Goal: Task Accomplishment & Management: Use online tool/utility

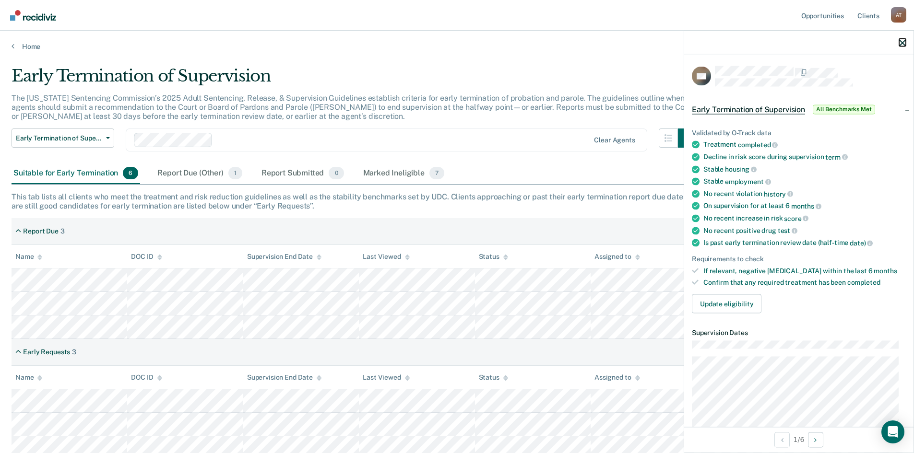
click at [900, 41] on icon "button" at bounding box center [902, 42] width 7 height 7
click at [903, 42] on icon "button" at bounding box center [902, 42] width 7 height 7
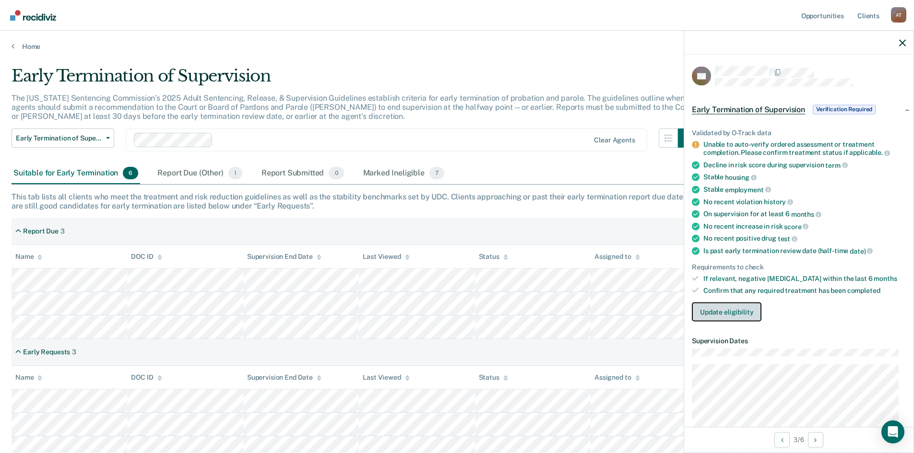
click at [739, 308] on button "Update eligibility" at bounding box center [727, 311] width 70 height 19
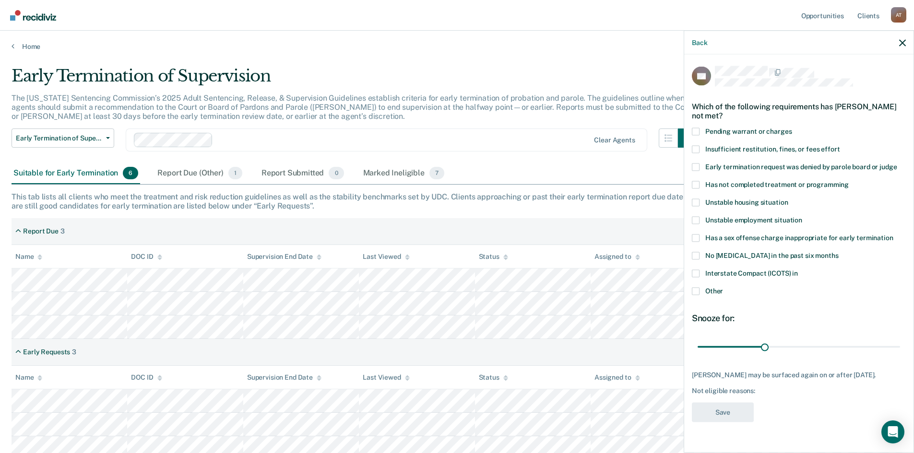
click at [697, 184] on span at bounding box center [696, 185] width 8 height 8
click at [849, 181] on input "Has not completed treatment or programming" at bounding box center [849, 181] width 0 height 0
drag, startPoint x: 767, startPoint y: 345, endPoint x: 831, endPoint y: 344, distance: 63.8
type input "60"
click at [831, 344] on input "range" at bounding box center [798, 347] width 202 height 17
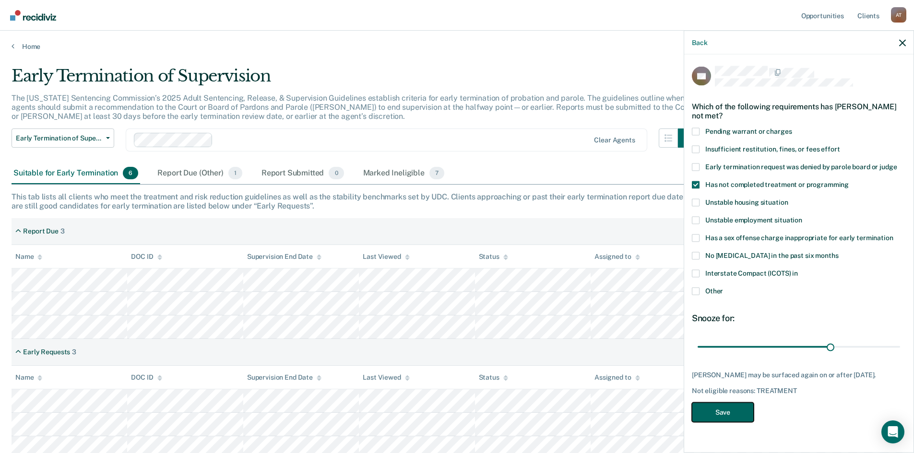
click at [727, 412] on button "Save" at bounding box center [723, 412] width 62 height 20
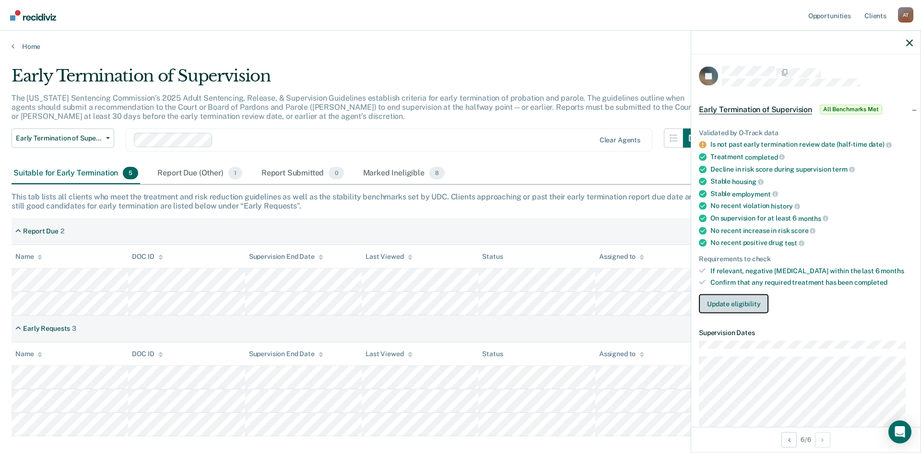
click at [749, 300] on button "Update eligibility" at bounding box center [734, 304] width 70 height 19
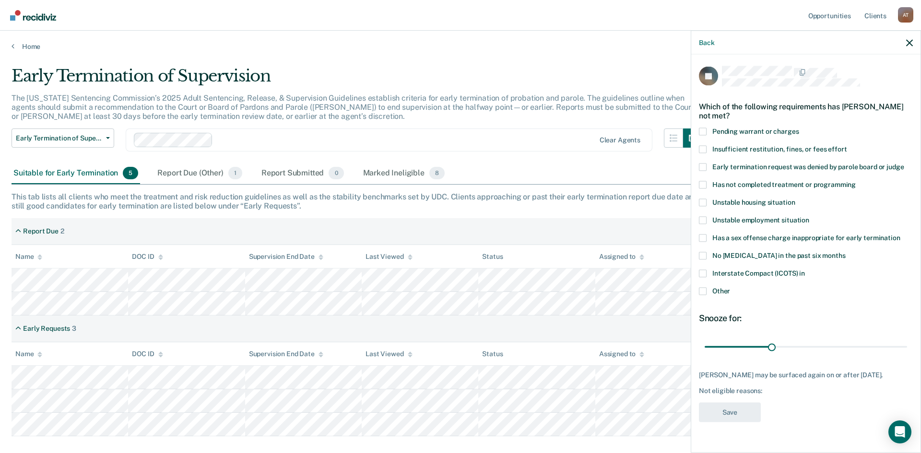
click at [706, 291] on span at bounding box center [703, 291] width 8 height 8
click at [730, 287] on input "Other" at bounding box center [730, 287] width 0 height 0
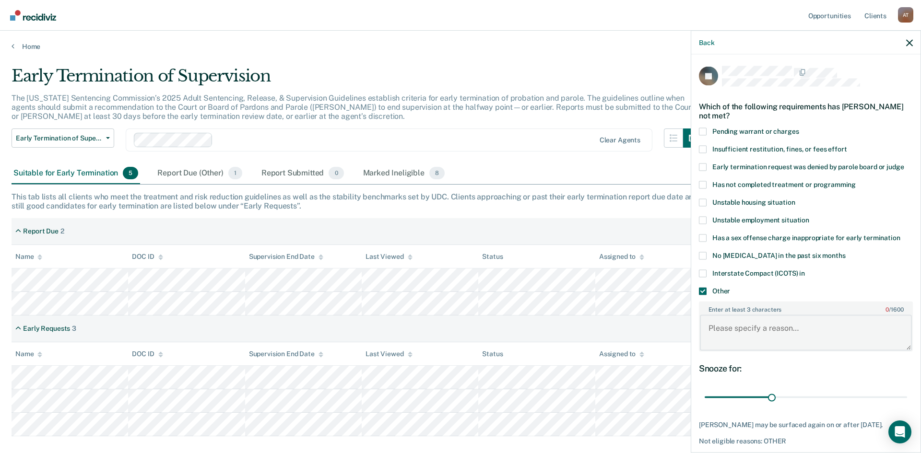
click at [744, 332] on textarea "Enter at least 3 characters 0 / 1600" at bounding box center [806, 332] width 212 height 35
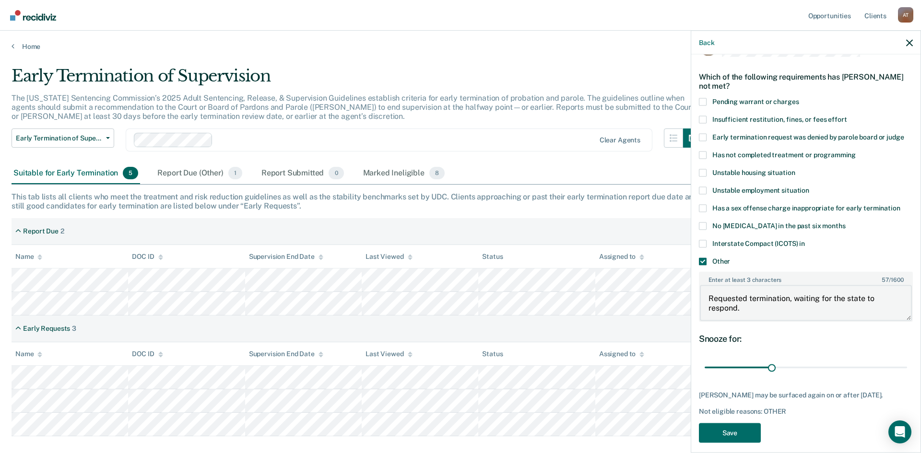
scroll to position [46, 0]
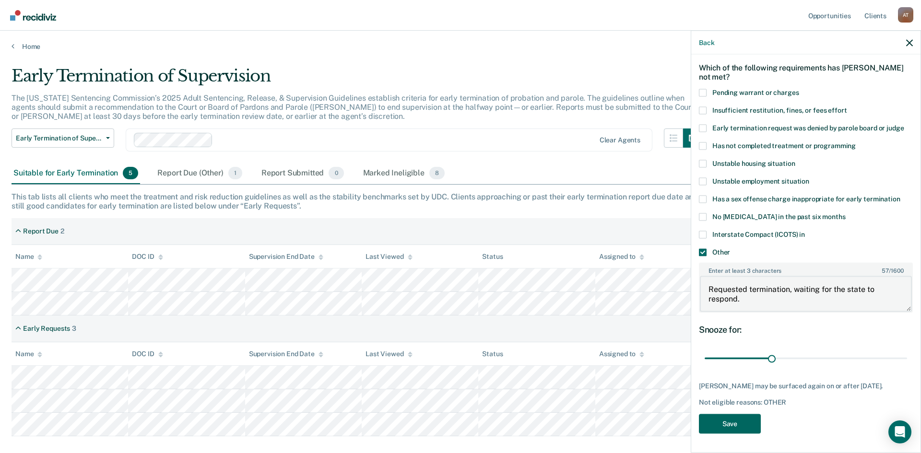
type textarea "Requested termination, waiting for the state to respond."
click at [721, 427] on button "Save" at bounding box center [730, 424] width 62 height 20
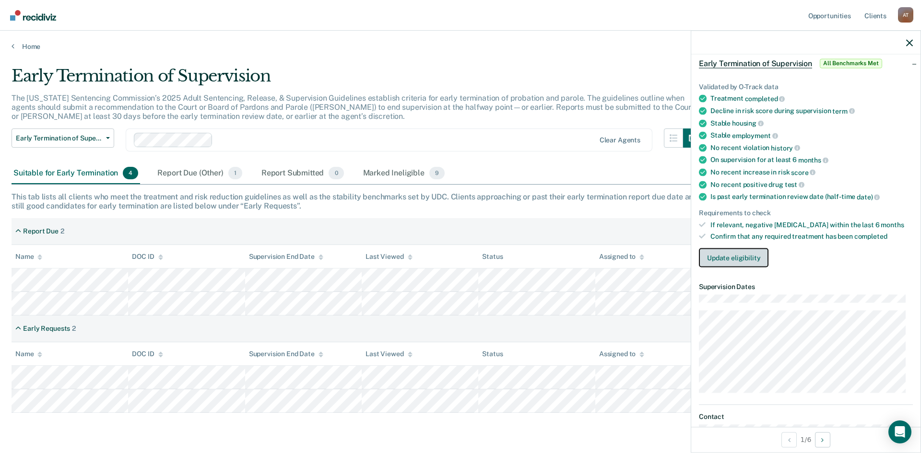
click at [720, 261] on button "Update eligibility" at bounding box center [734, 257] width 70 height 19
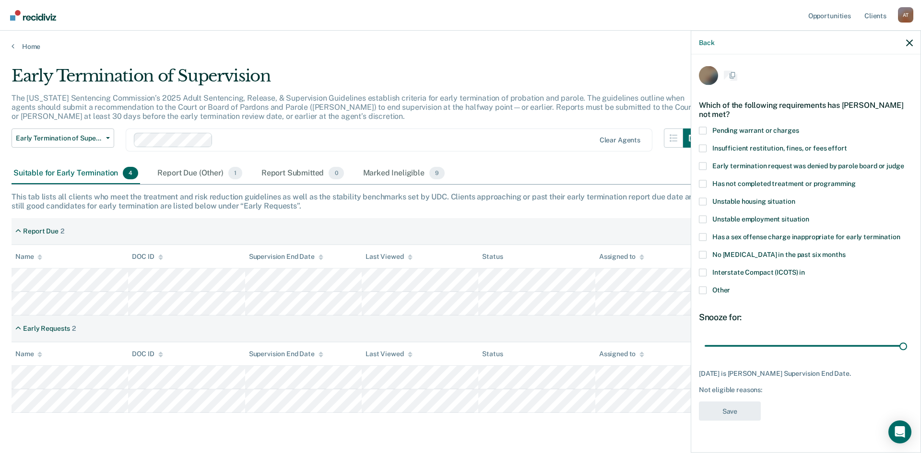
scroll to position [0, 0]
click at [704, 292] on span at bounding box center [703, 291] width 8 height 8
click at [730, 287] on input "Other" at bounding box center [730, 287] width 0 height 0
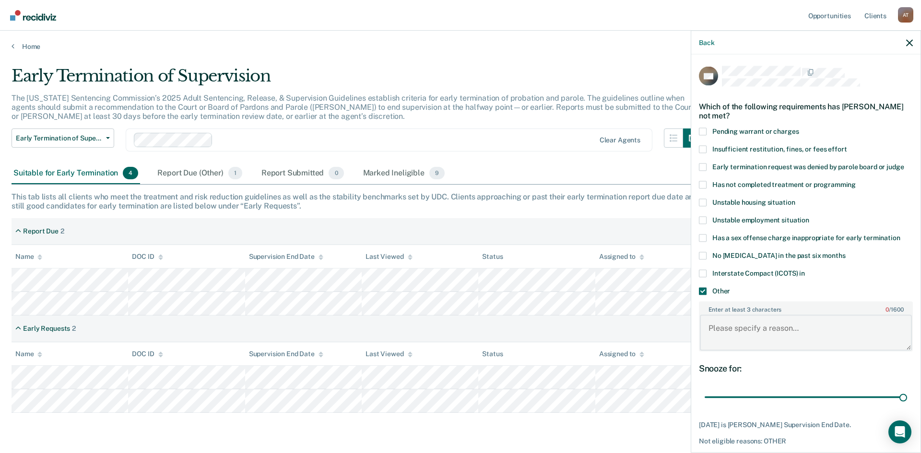
click at [736, 326] on textarea "Enter at least 3 characters 0 / 1600" at bounding box center [806, 332] width 212 height 35
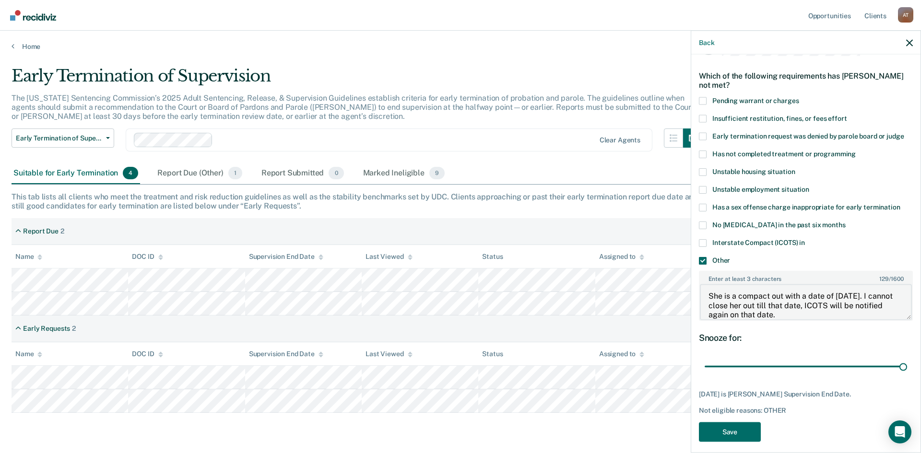
scroll to position [46, 0]
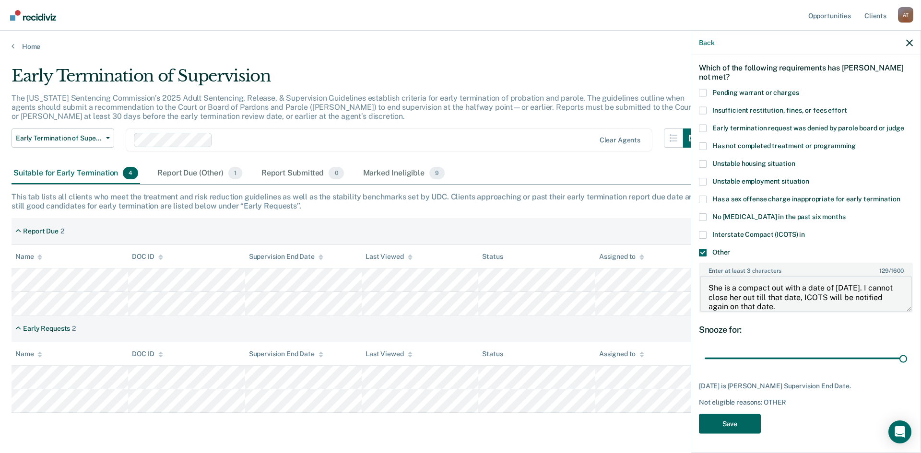
type textarea "She is a compact out with a date of [DATE]. I cannot close her out till that da…"
click at [733, 423] on button "Save" at bounding box center [730, 424] width 62 height 20
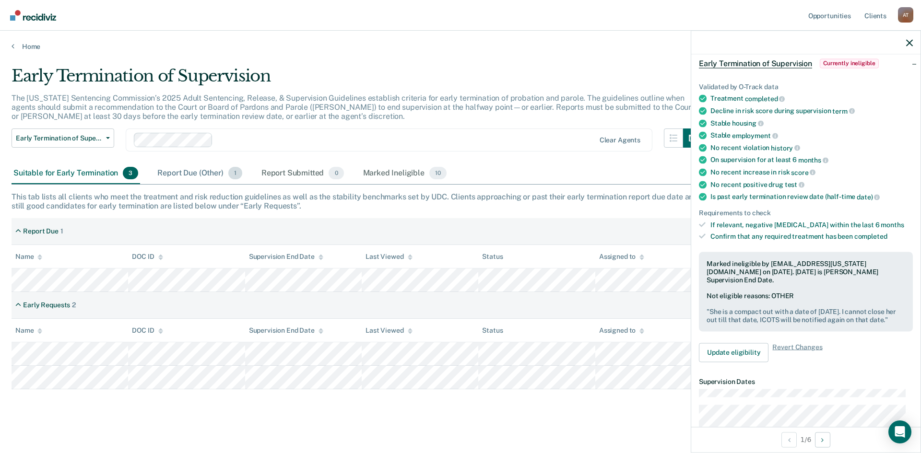
click at [205, 172] on div "Report Due (Other) 1" at bounding box center [199, 173] width 88 height 21
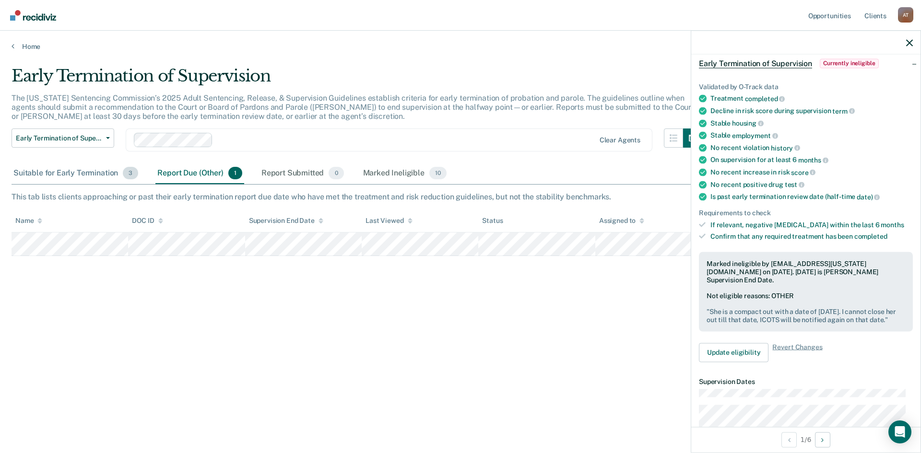
click at [64, 171] on div "Suitable for Early Termination 3" at bounding box center [76, 173] width 129 height 21
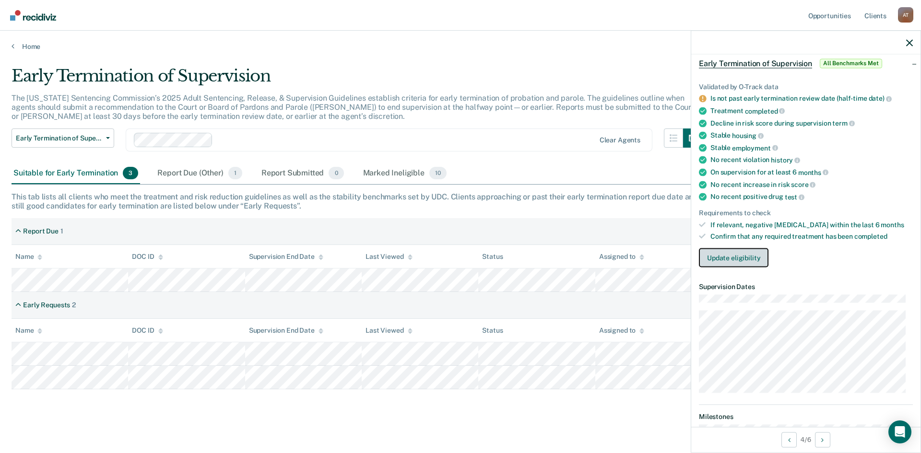
click at [754, 257] on button "Update eligibility" at bounding box center [734, 257] width 70 height 19
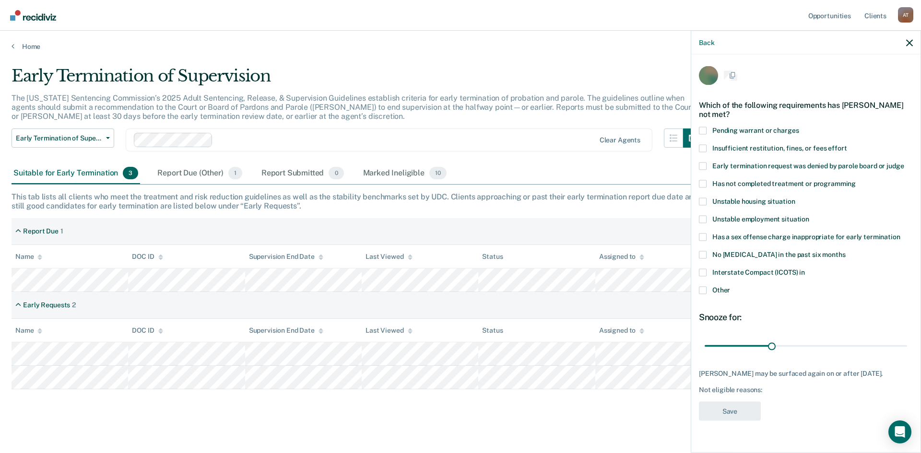
scroll to position [0, 0]
click at [706, 291] on span at bounding box center [703, 291] width 8 height 8
click at [730, 287] on input "Other" at bounding box center [730, 287] width 0 height 0
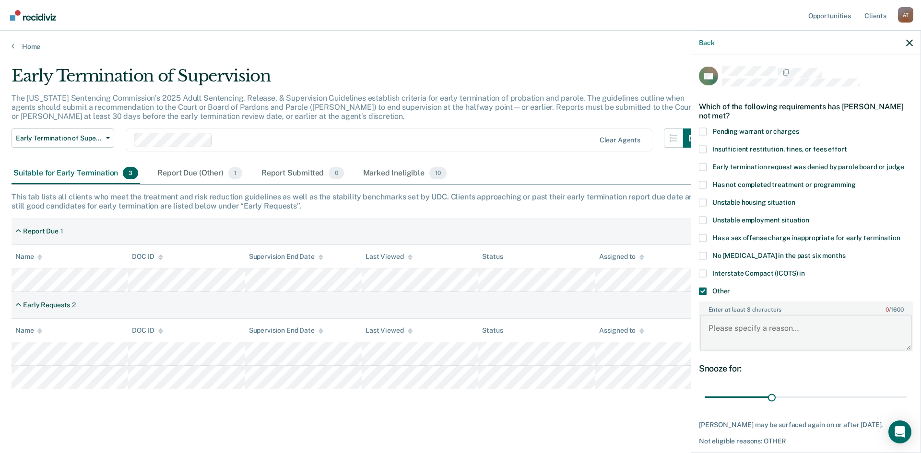
click at [733, 327] on textarea "Enter at least 3 characters 0 / 1600" at bounding box center [806, 332] width 212 height 35
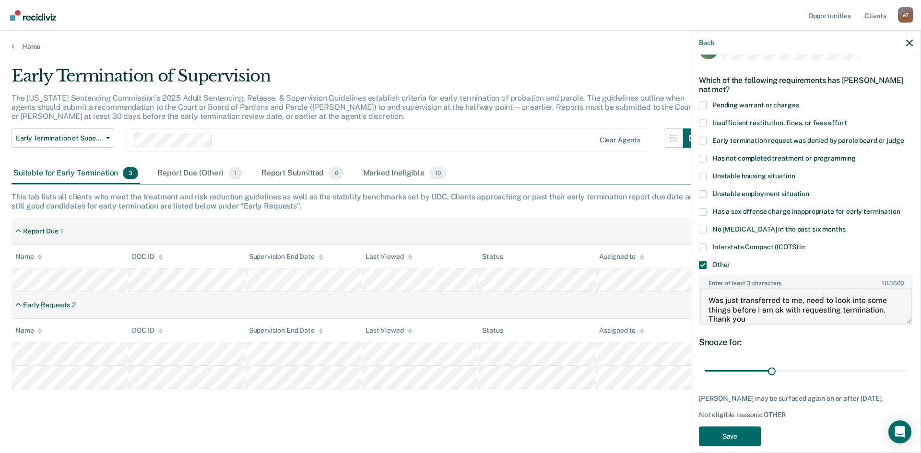
scroll to position [38, 0]
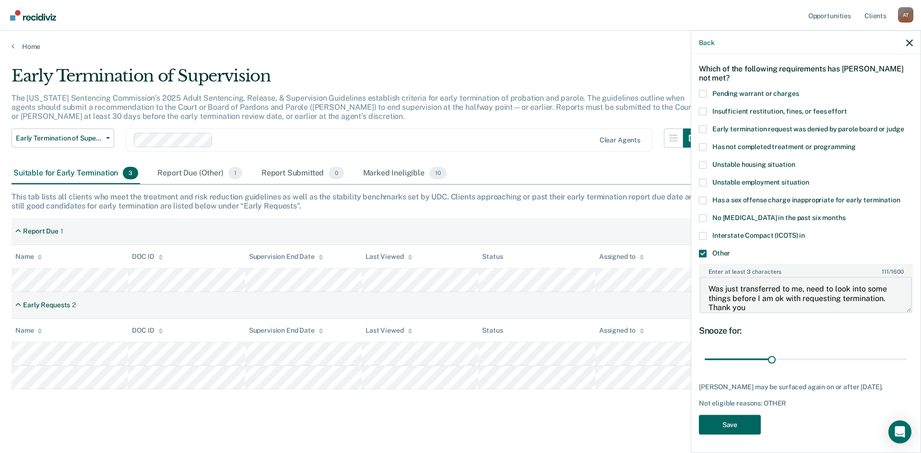
type textarea "Was just transferred to me, need to look into some things before I am ok with r…"
click at [725, 426] on button "Save" at bounding box center [730, 425] width 62 height 20
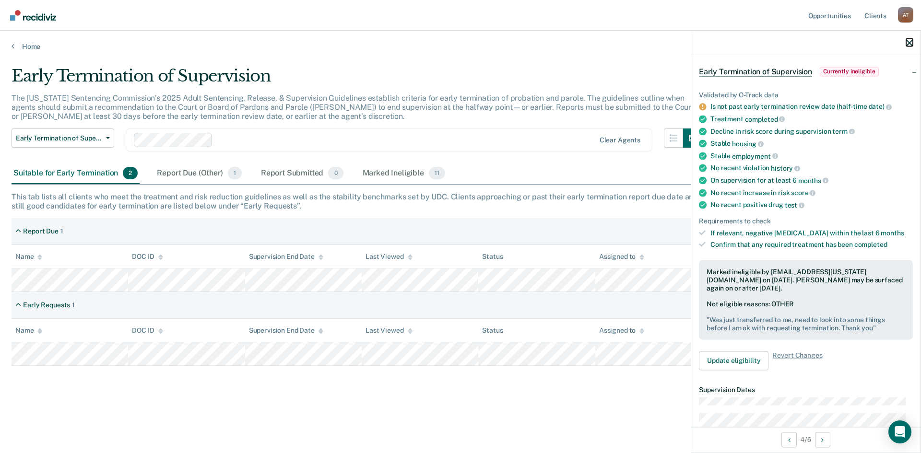
click at [907, 43] on icon "button" at bounding box center [909, 42] width 7 height 7
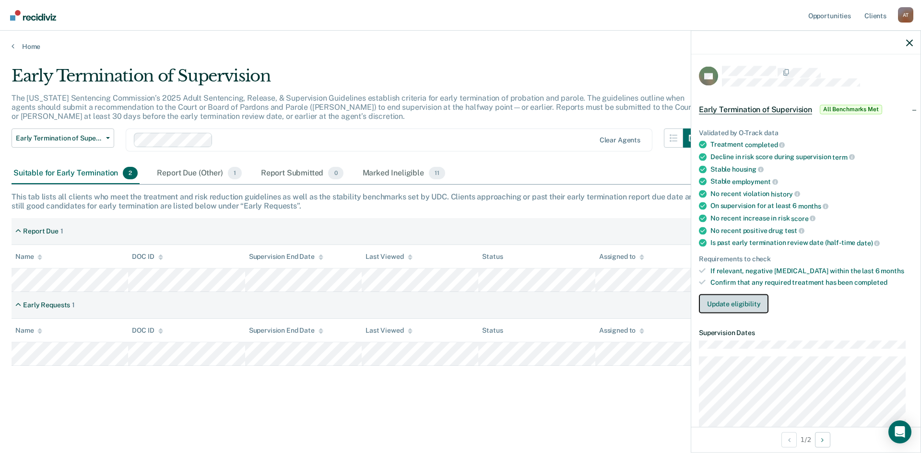
click at [725, 304] on button "Update eligibility" at bounding box center [734, 304] width 70 height 19
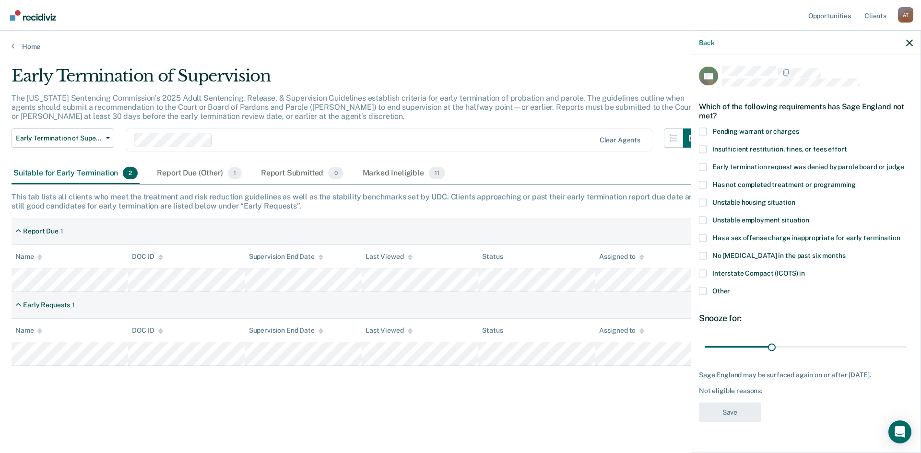
click at [700, 289] on span at bounding box center [703, 291] width 8 height 8
click at [730, 287] on input "Other" at bounding box center [730, 287] width 0 height 0
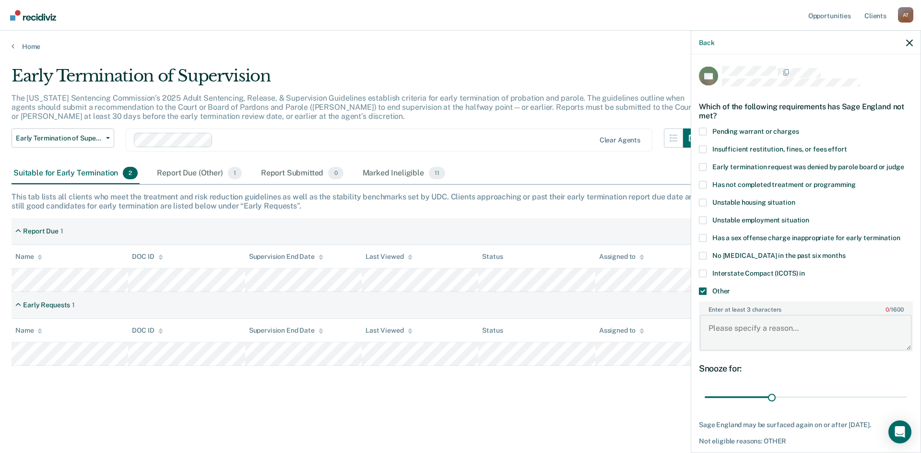
click at [726, 329] on textarea "Enter at least 3 characters 0 / 1600" at bounding box center [806, 332] width 212 height 35
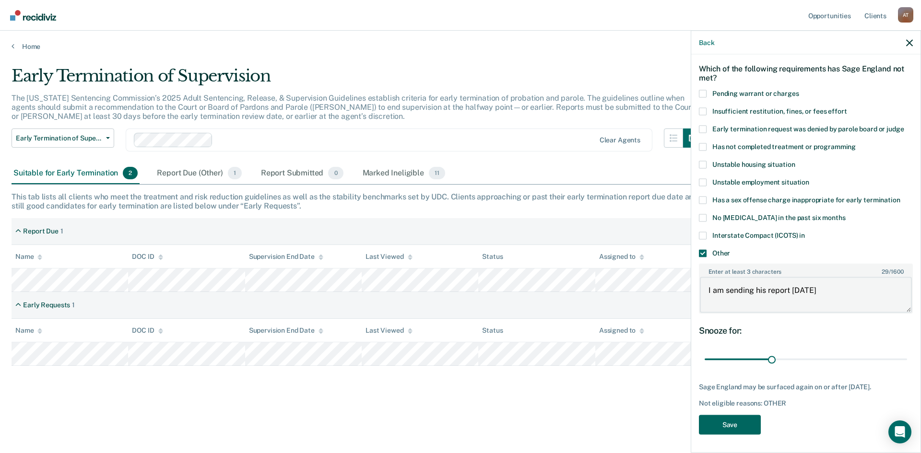
type textarea "I am sending his report [DATE]"
click at [719, 427] on button "Save" at bounding box center [730, 425] width 62 height 20
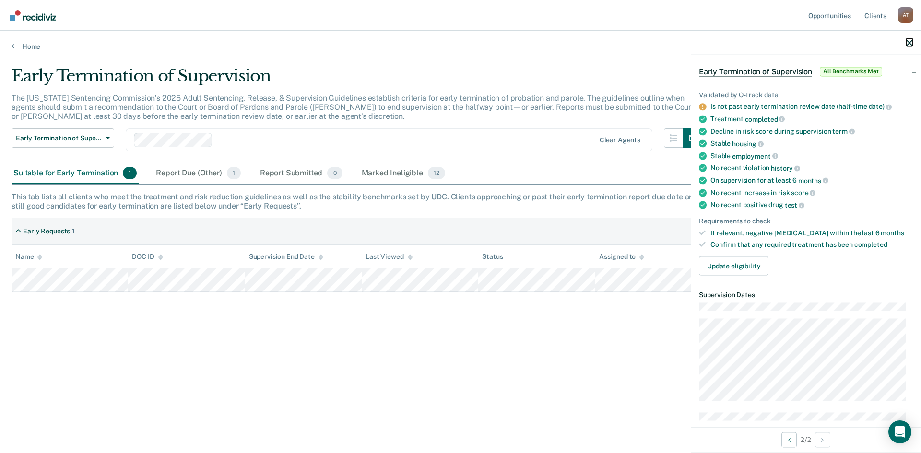
click at [912, 43] on icon "button" at bounding box center [909, 42] width 7 height 7
